Goal: Check status: Check status

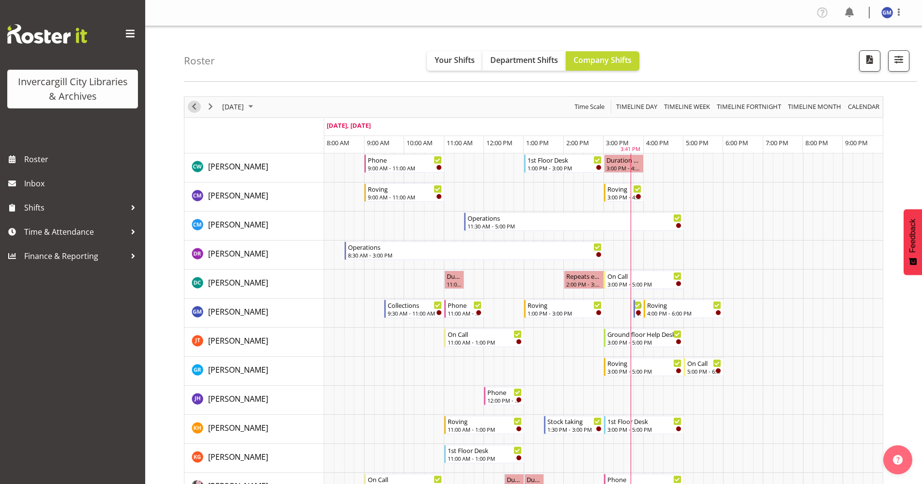
click at [194, 108] on span "Previous" at bounding box center [194, 107] width 12 height 12
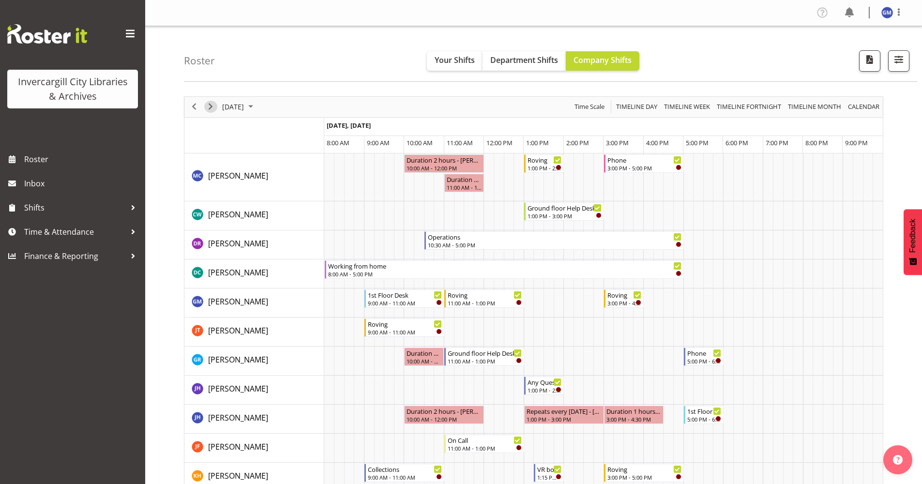
click at [212, 106] on span "Next" at bounding box center [211, 107] width 12 height 12
